Goal: Navigation & Orientation: Find specific page/section

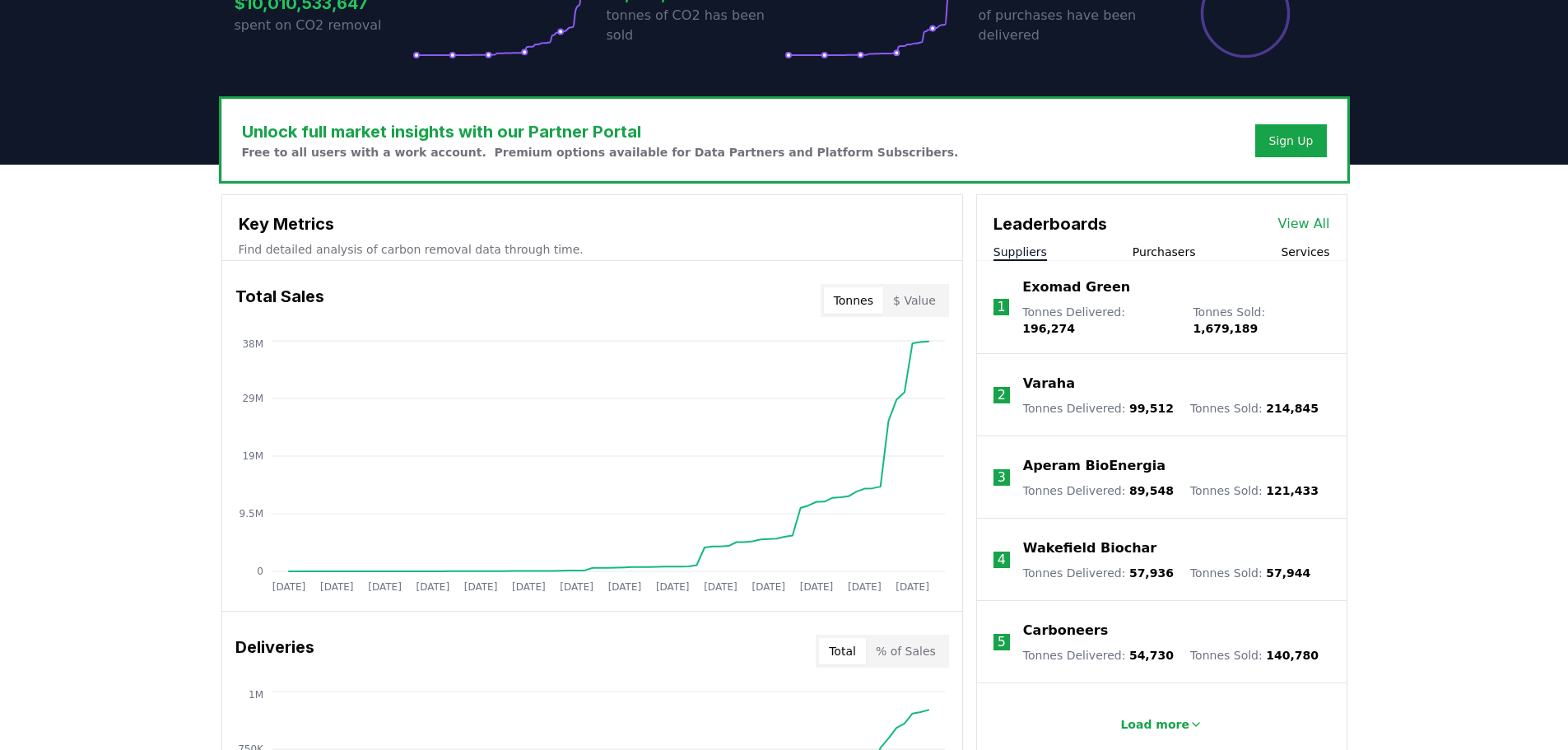
scroll to position [412, 0]
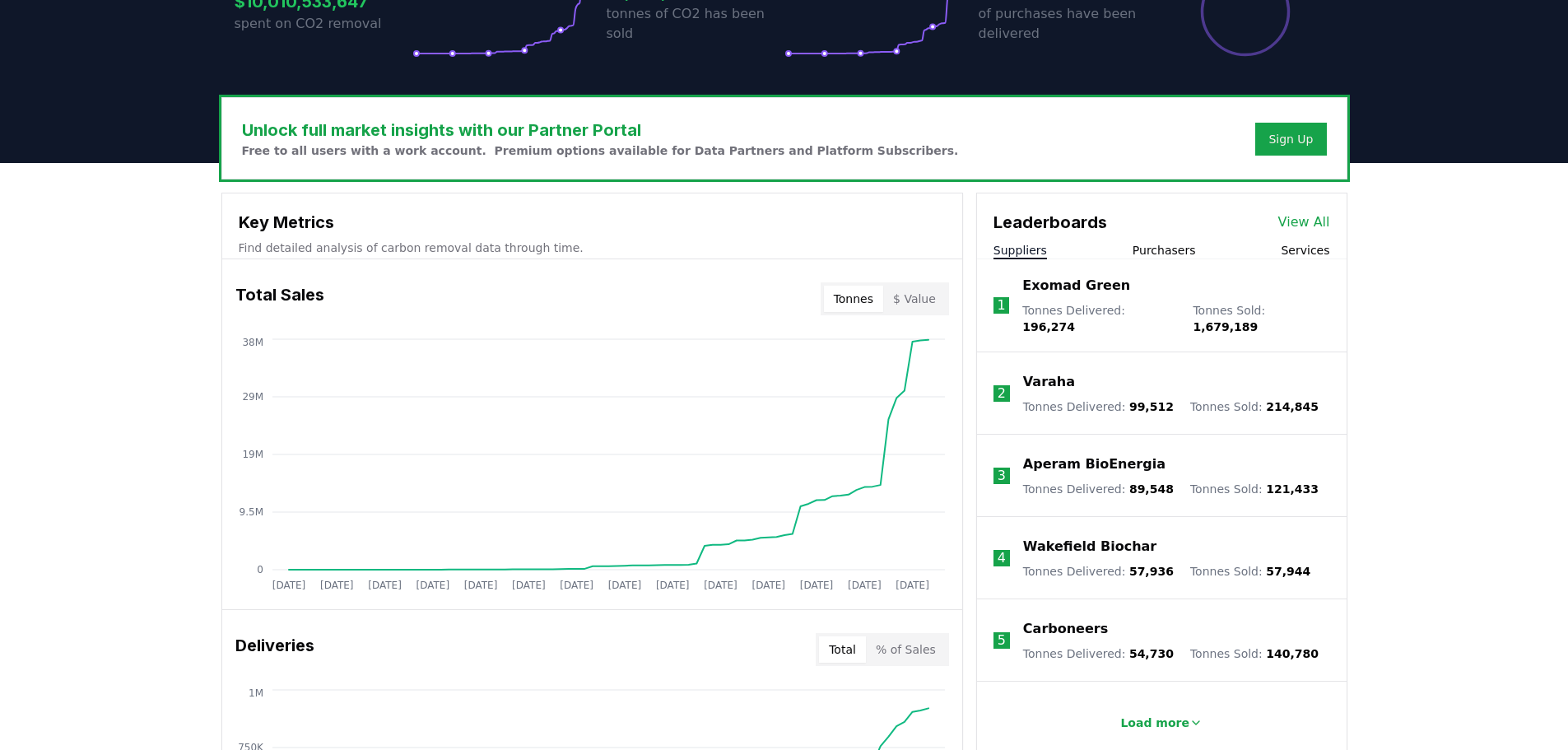
click at [1308, 215] on link "View All" at bounding box center [1305, 223] width 52 height 20
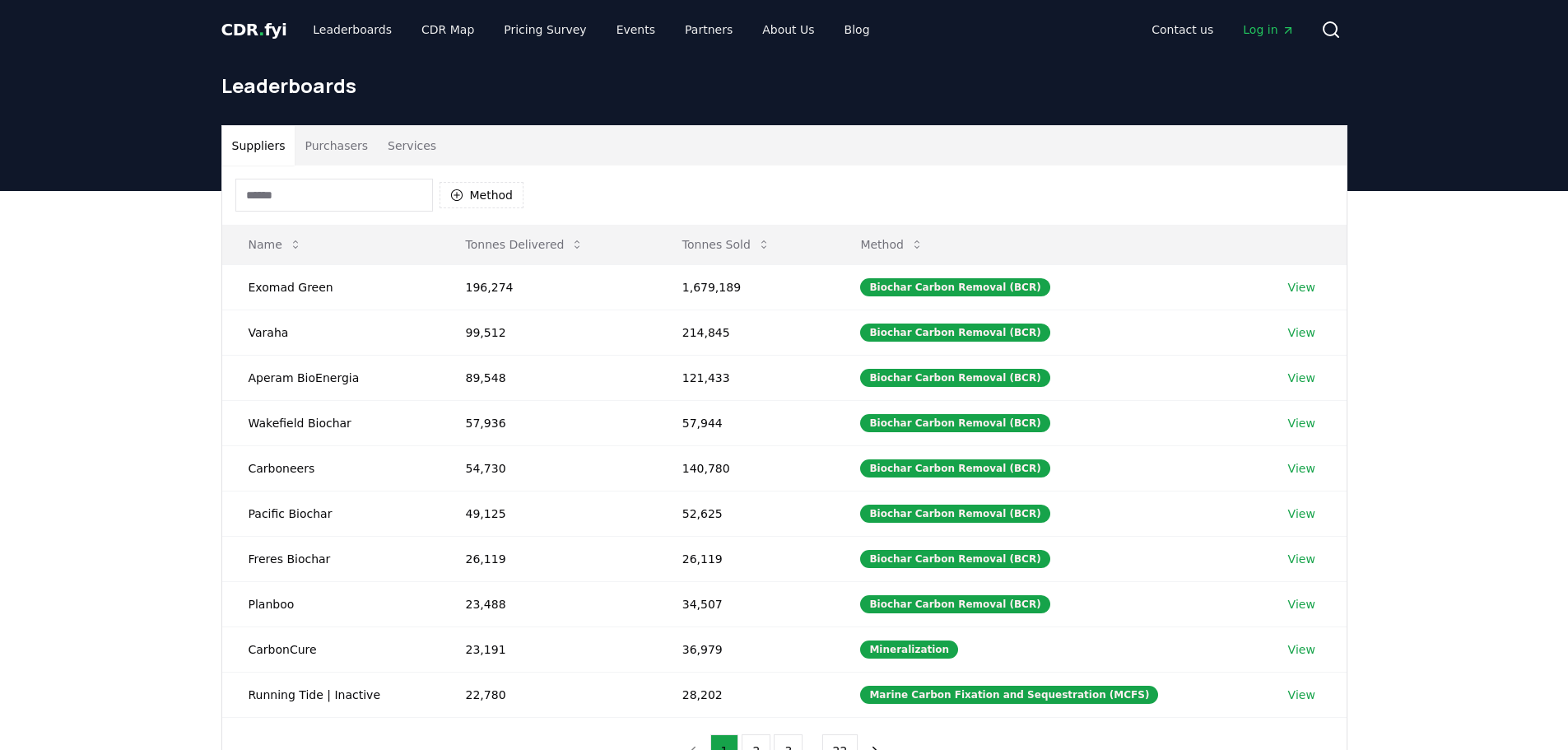
click at [1229, 149] on div "Suppliers Purchasers Services" at bounding box center [784, 145] width 1125 height 39
